Goal: Find specific page/section: Find specific page/section

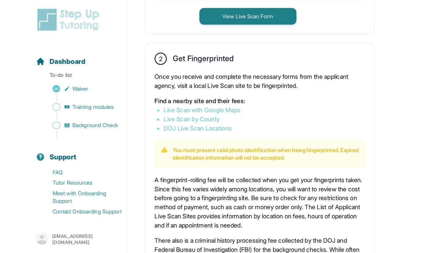
scroll to position [374, 0]
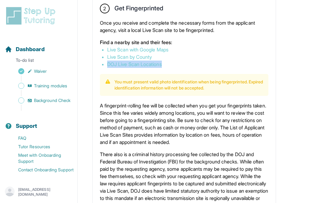
drag, startPoint x: 171, startPoint y: 65, endPoint x: 107, endPoint y: 61, distance: 63.6
click at [107, 61] on li "DOJ Live Scan Locations" at bounding box center [184, 63] width 154 height 7
copy link "DOJ Live Scan Locations"
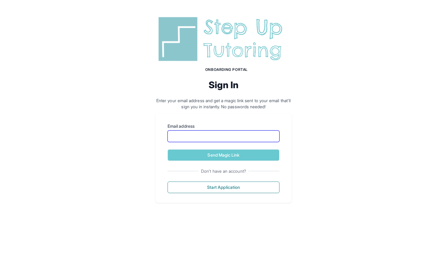
click at [201, 139] on input "Email address" at bounding box center [223, 136] width 112 height 12
click at [145, 100] on div "Onboarding Portal Sign In Enter your email address and get a magic link sent to…" at bounding box center [223, 108] width 447 height 217
